Goal: Task Accomplishment & Management: Complete application form

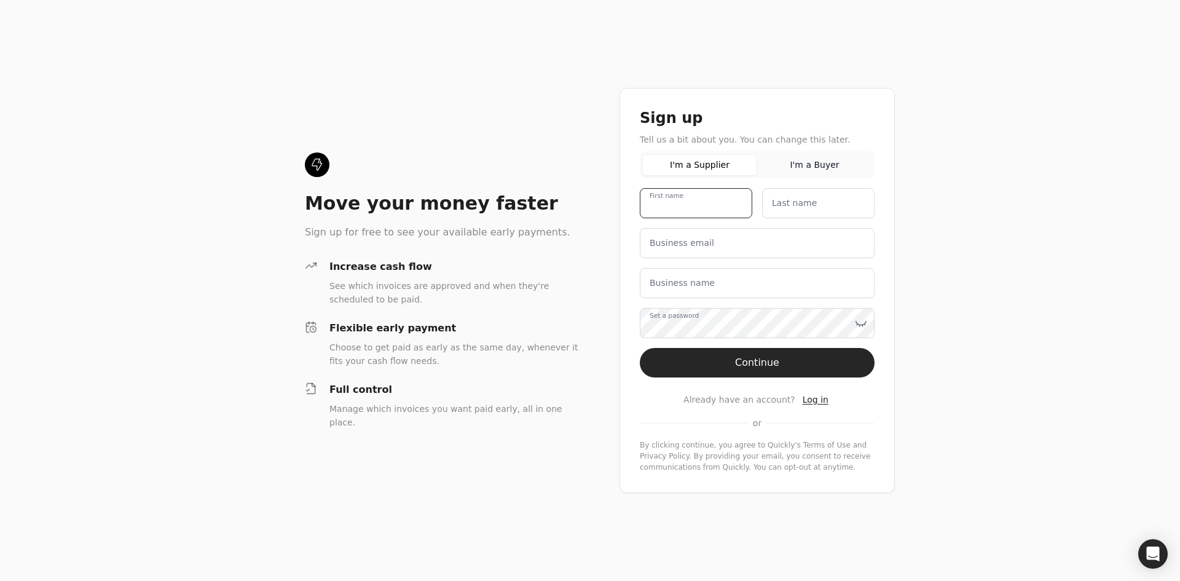
click at [725, 210] on name "First name" at bounding box center [696, 203] width 112 height 30
type name "[PERSON_NAME]"
type email "[EMAIL_ADDRESS][DOMAIN_NAME]"
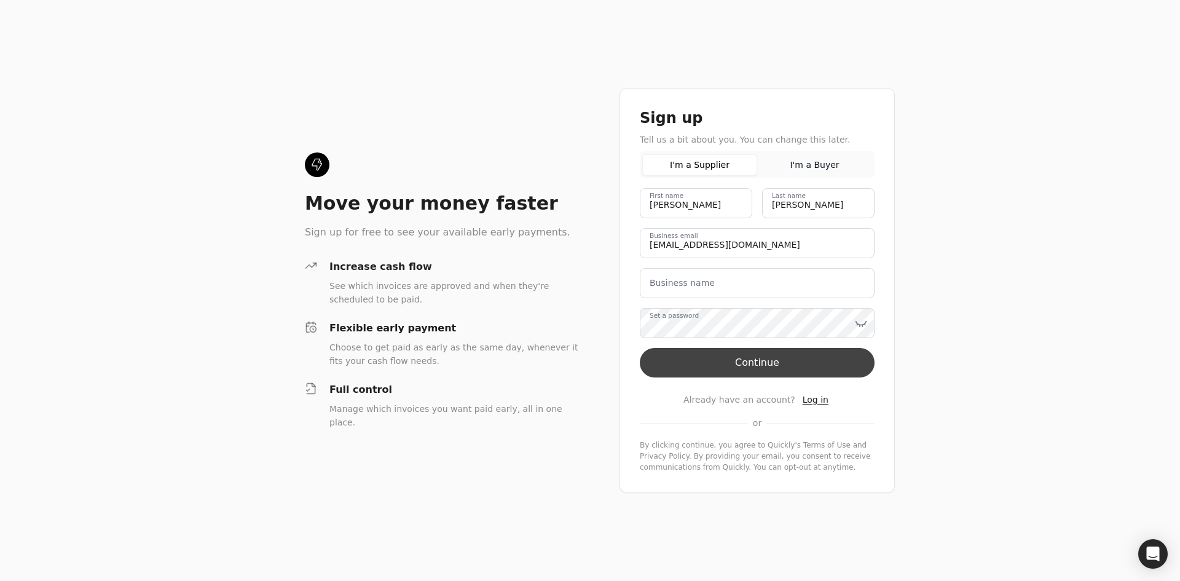
click at [754, 371] on button "Continue" at bounding box center [757, 362] width 235 height 29
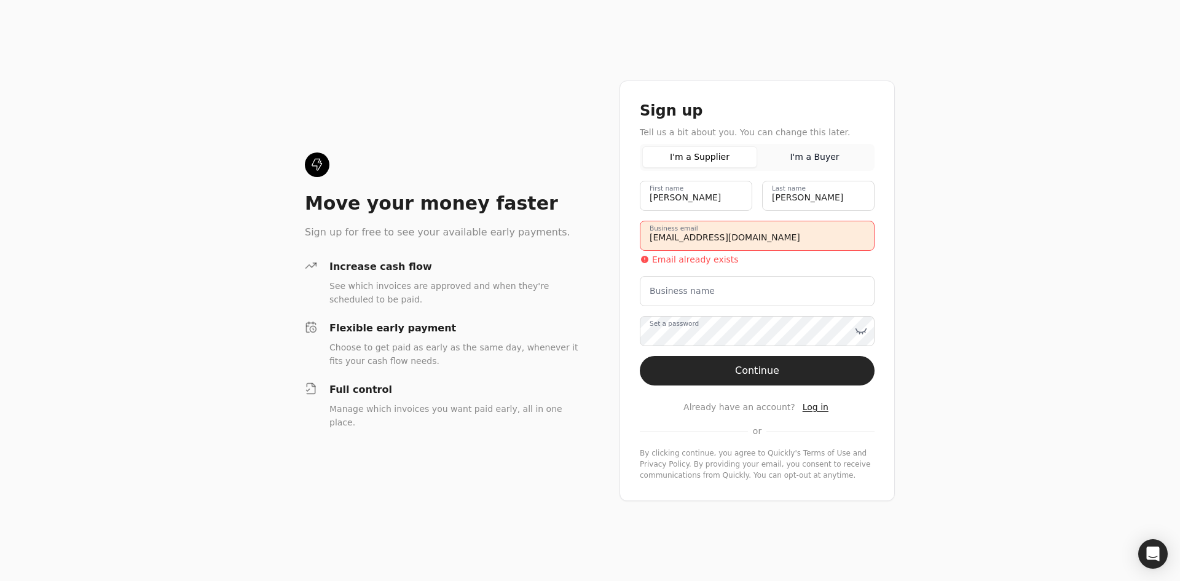
click at [688, 294] on label "Business name" at bounding box center [682, 291] width 65 height 13
click at [688, 294] on name "Business name" at bounding box center [757, 291] width 235 height 30
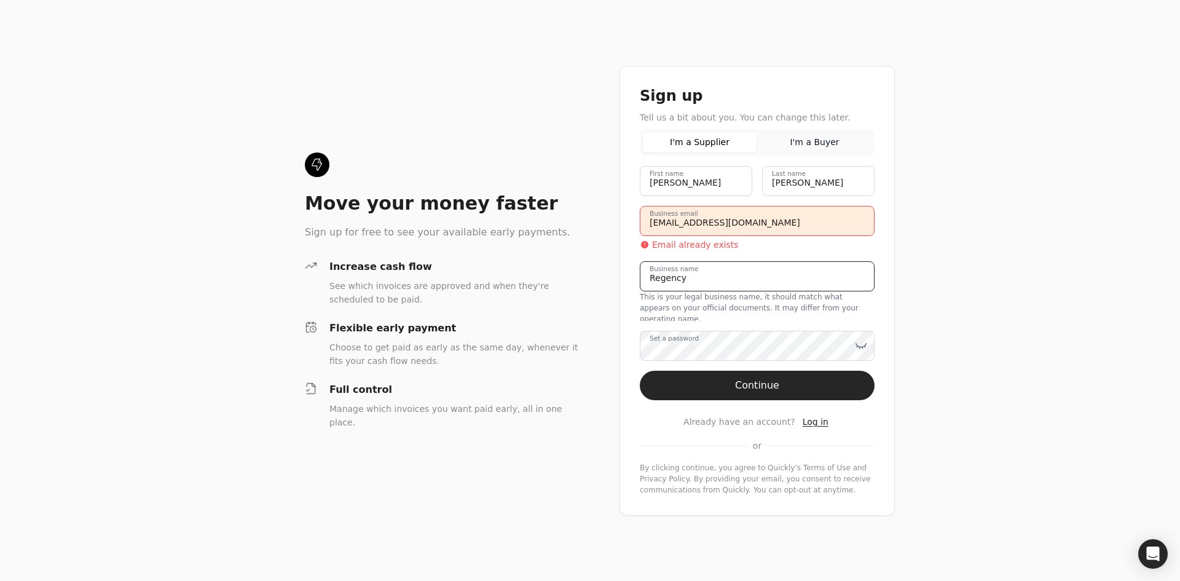
type name "REGENCY INNOVATIONS INC"
click at [737, 398] on div "[PERSON_NAME] First name [PERSON_NAME] Last name [PERSON_NAME][EMAIL_ADDRESS][D…" at bounding box center [757, 330] width 235 height 329
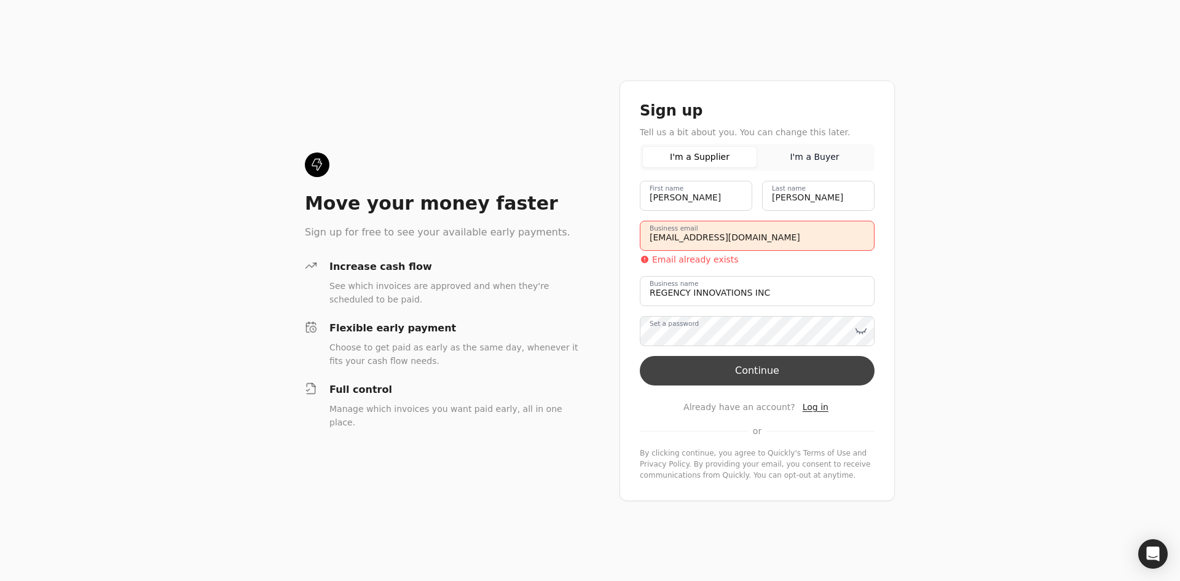
click at [758, 374] on button "Continue" at bounding box center [757, 370] width 235 height 29
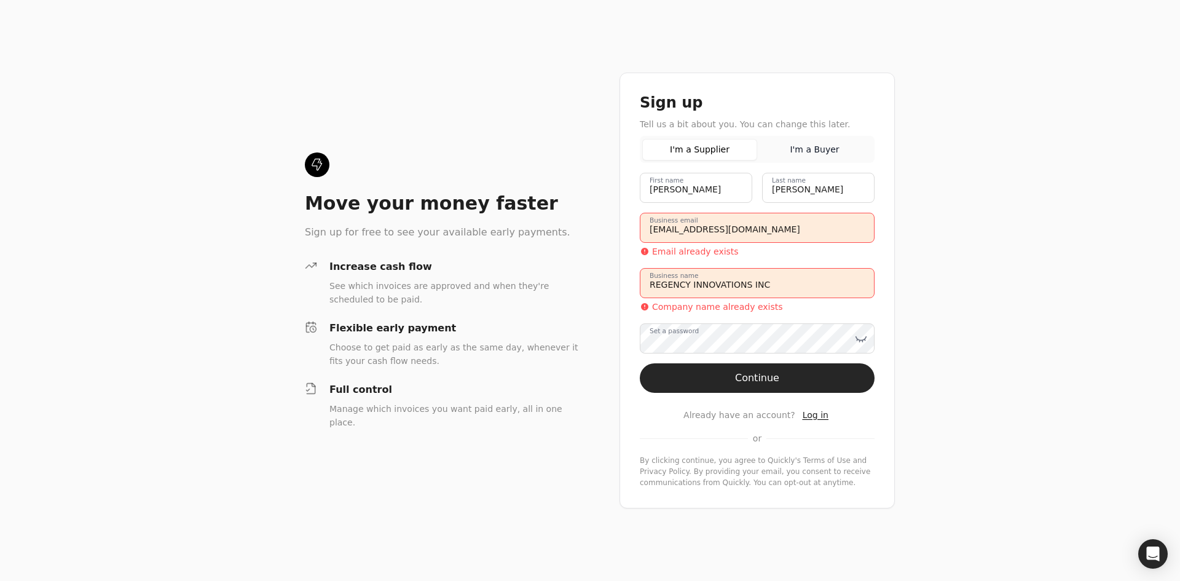
click at [809, 415] on span "Log in" at bounding box center [816, 415] width 26 height 10
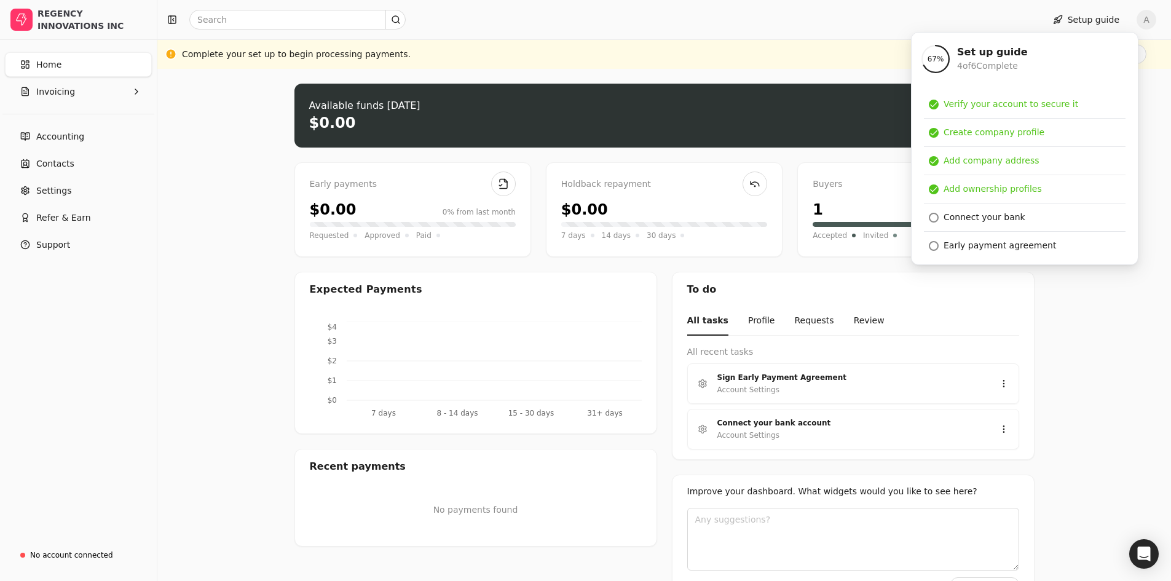
click at [777, 25] on div at bounding box center [597, 20] width 871 height 20
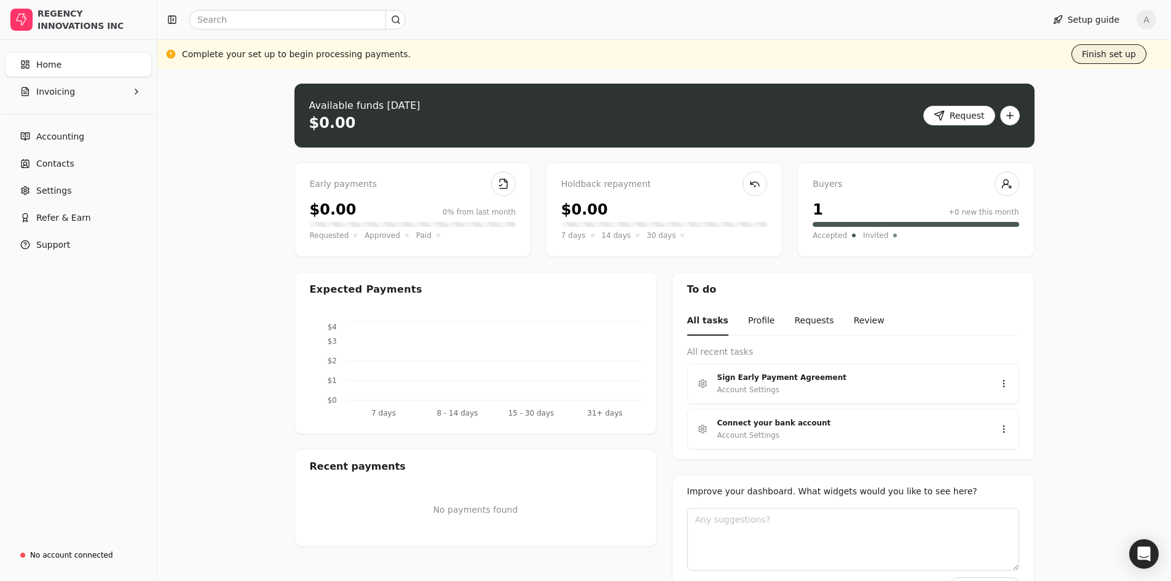
click at [1124, 52] on button "Finish set up" at bounding box center [1108, 54] width 75 height 20
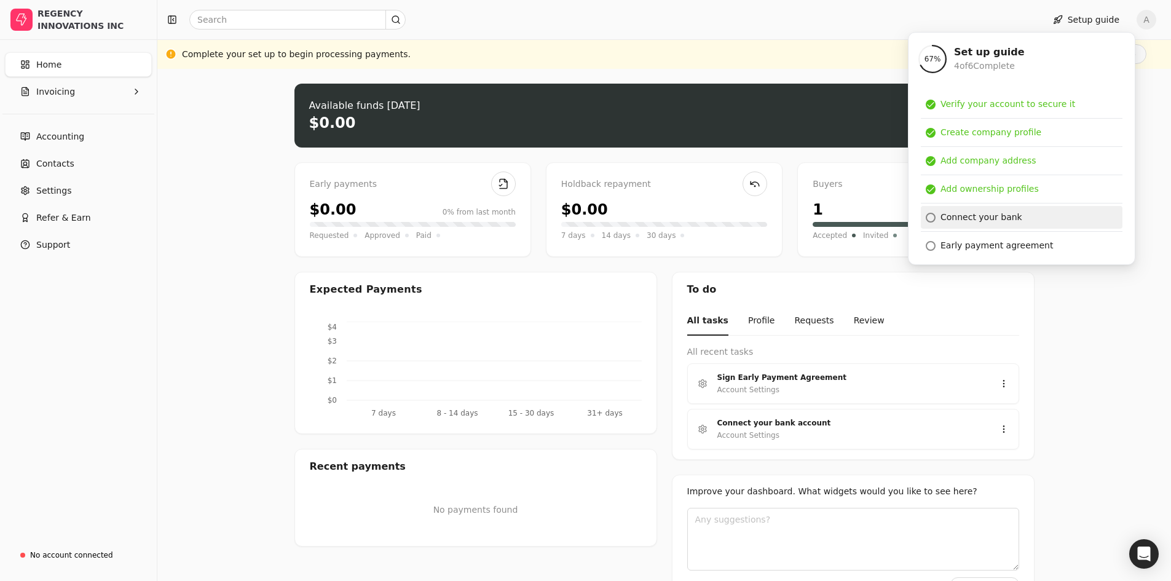
click at [959, 221] on div "Connect your bank" at bounding box center [981, 217] width 82 height 13
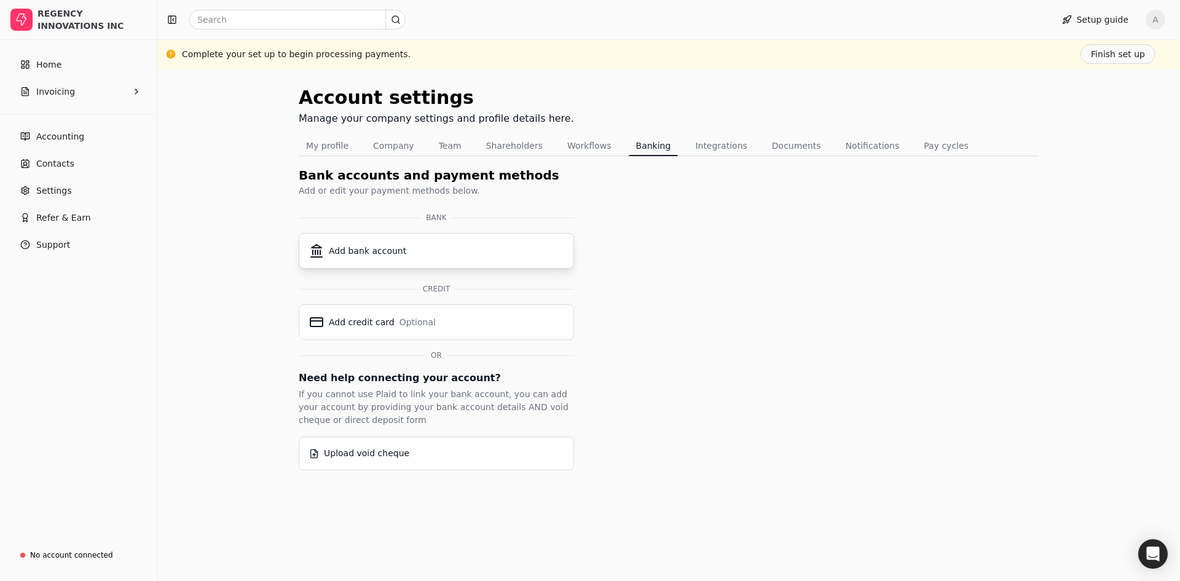
click at [401, 250] on div "Add bank account" at bounding box center [436, 250] width 254 height 15
click at [393, 250] on div "Add bank account" at bounding box center [367, 251] width 77 height 13
